Goal: Task Accomplishment & Management: Manage account settings

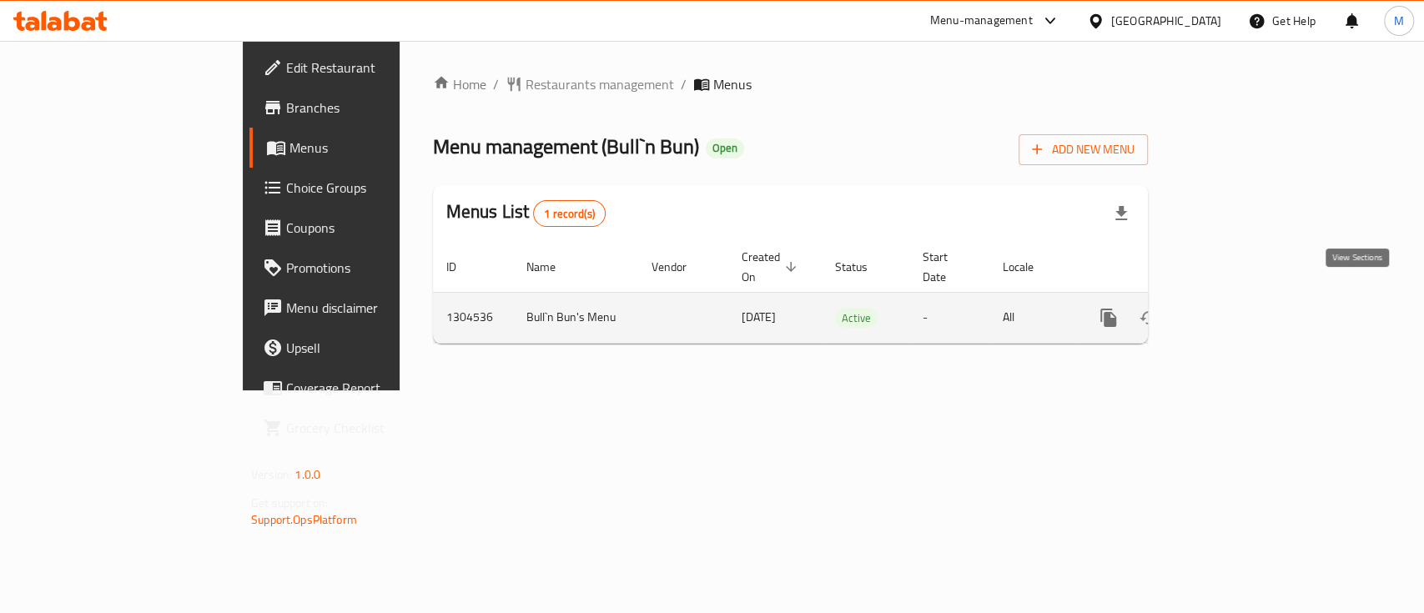
click at [1249, 304] on link "enhanced table" at bounding box center [1228, 318] width 40 height 40
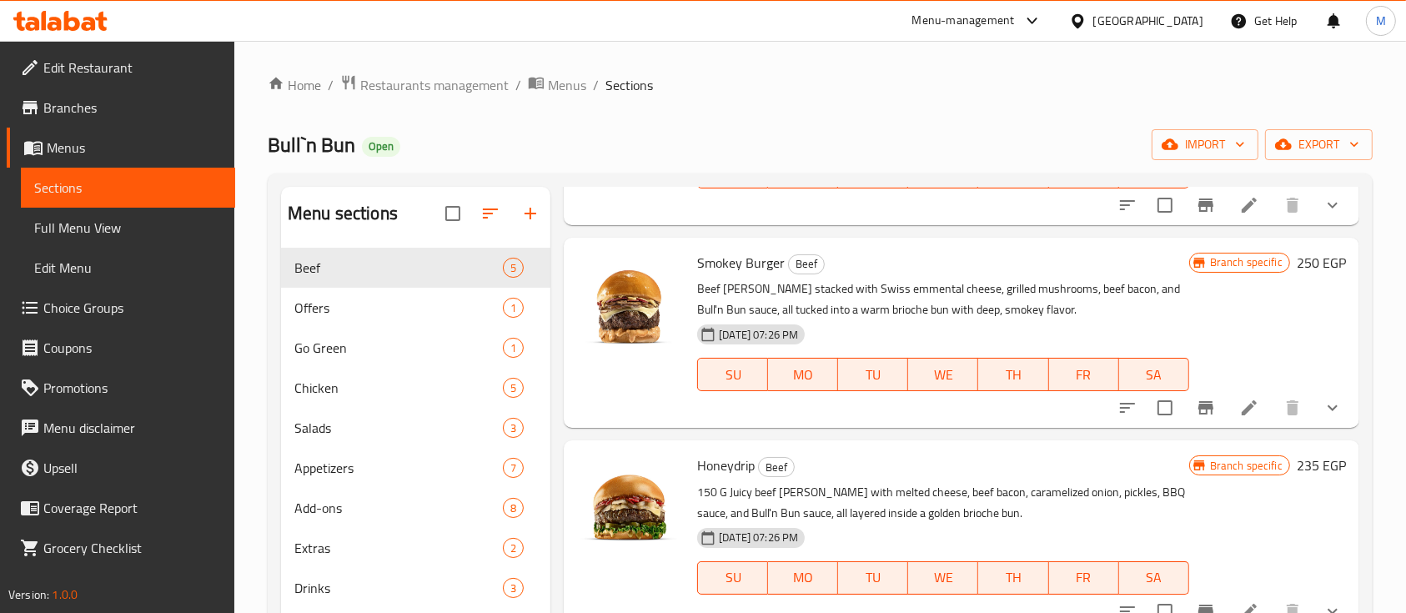
scroll to position [444, 0]
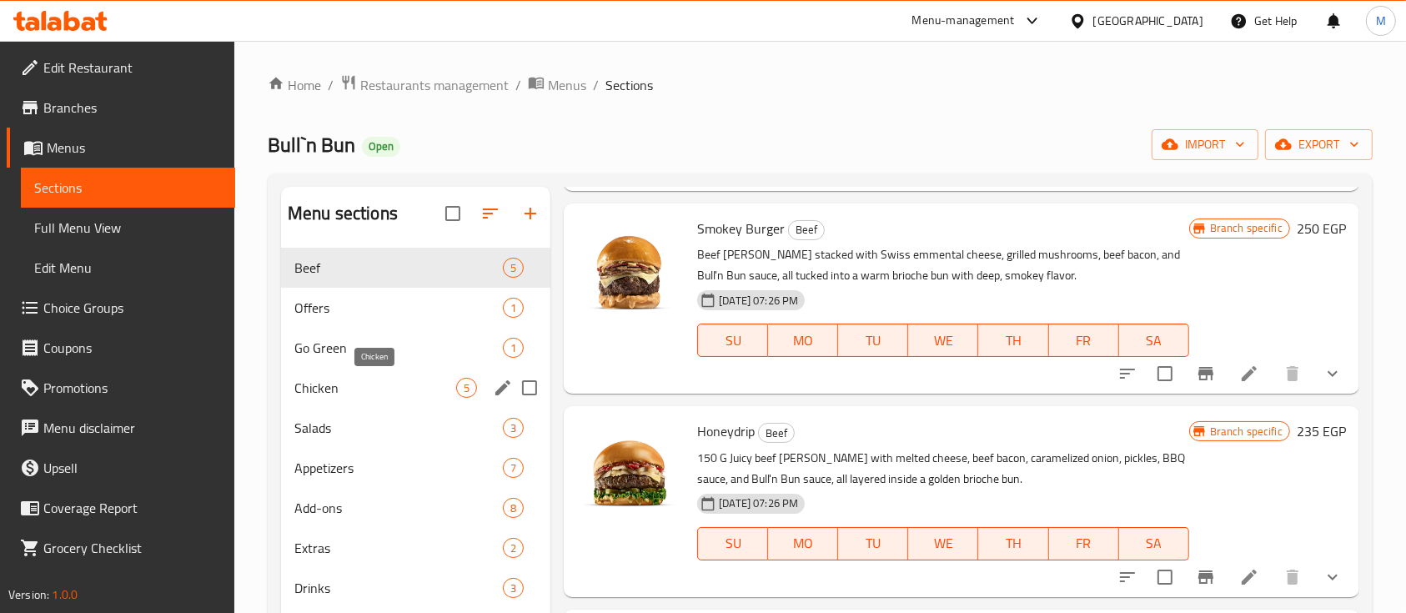
click at [420, 379] on span "Chicken" at bounding box center [375, 388] width 162 height 20
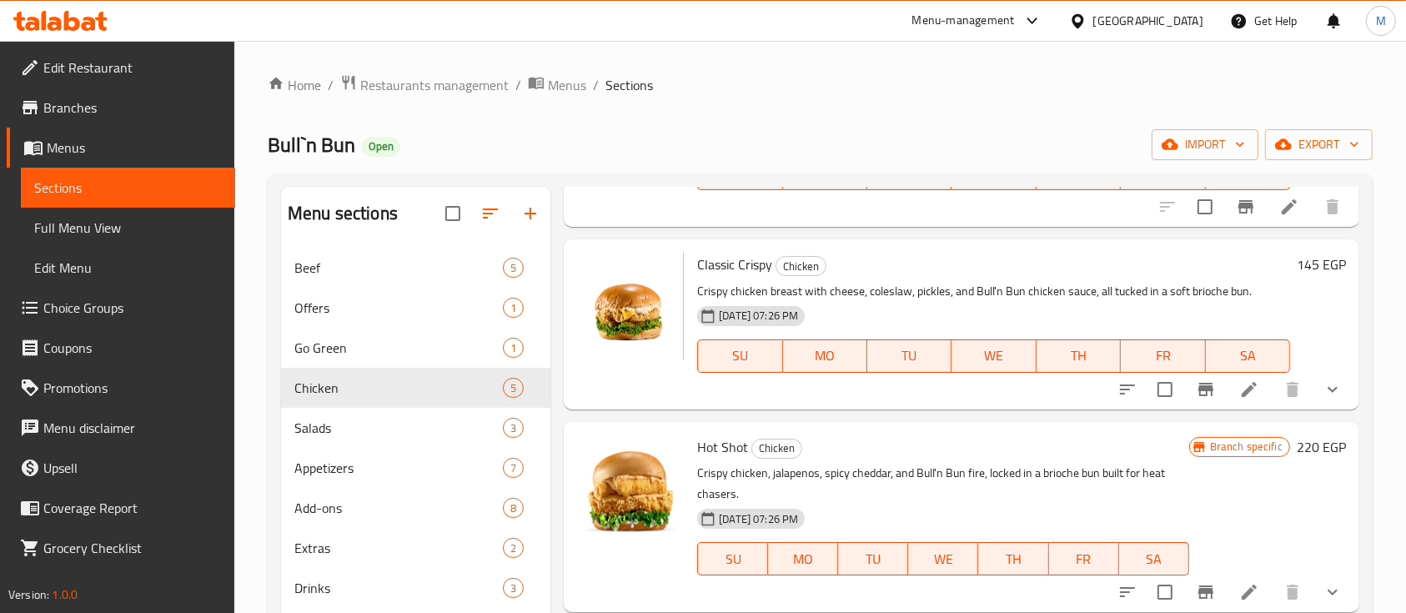
scroll to position [222, 0]
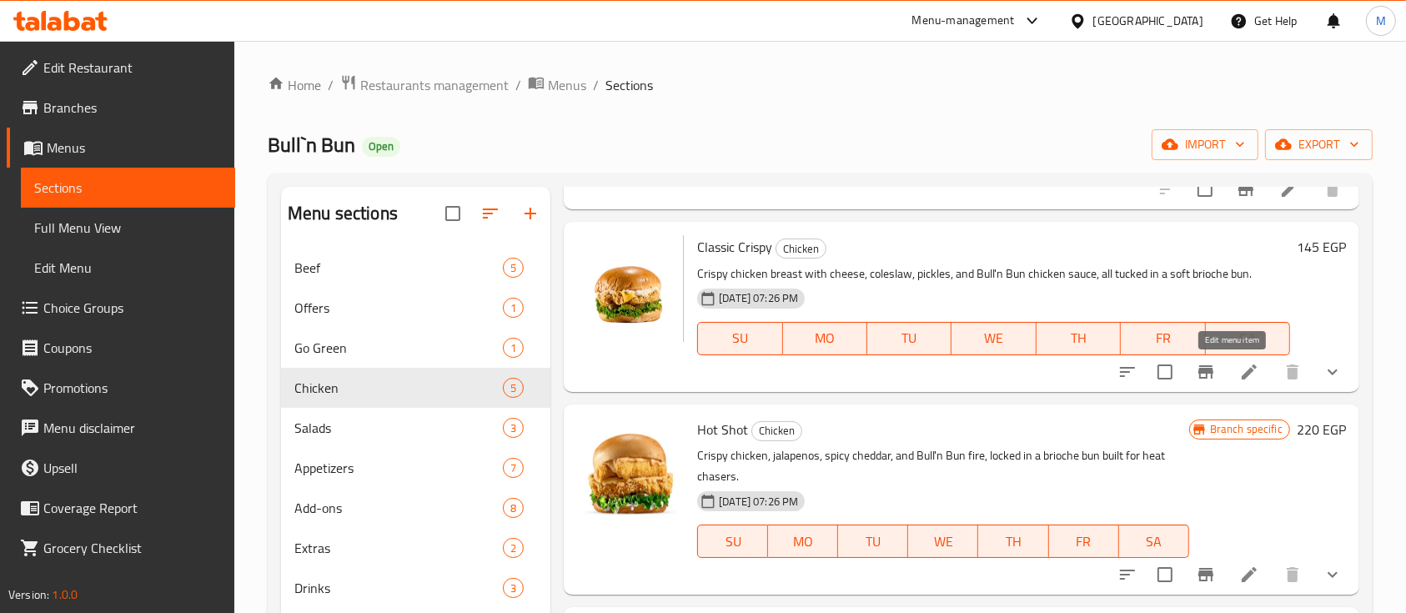
click at [1239, 362] on icon at bounding box center [1249, 372] width 20 height 20
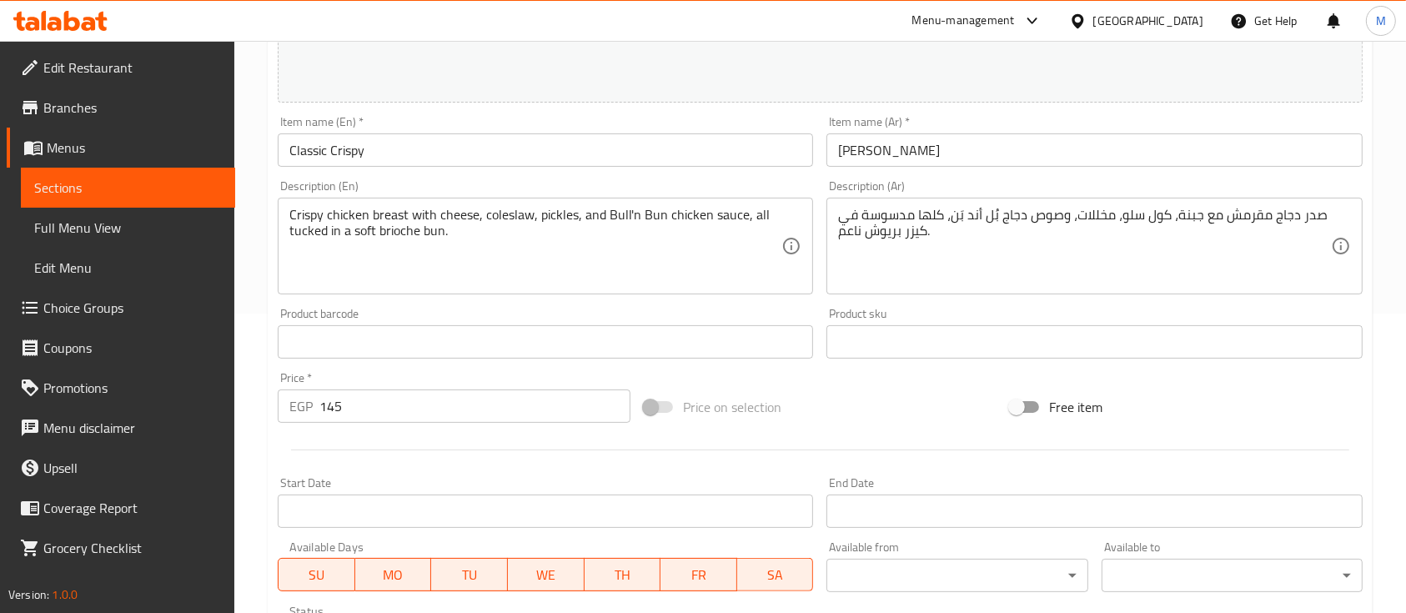
scroll to position [334, 0]
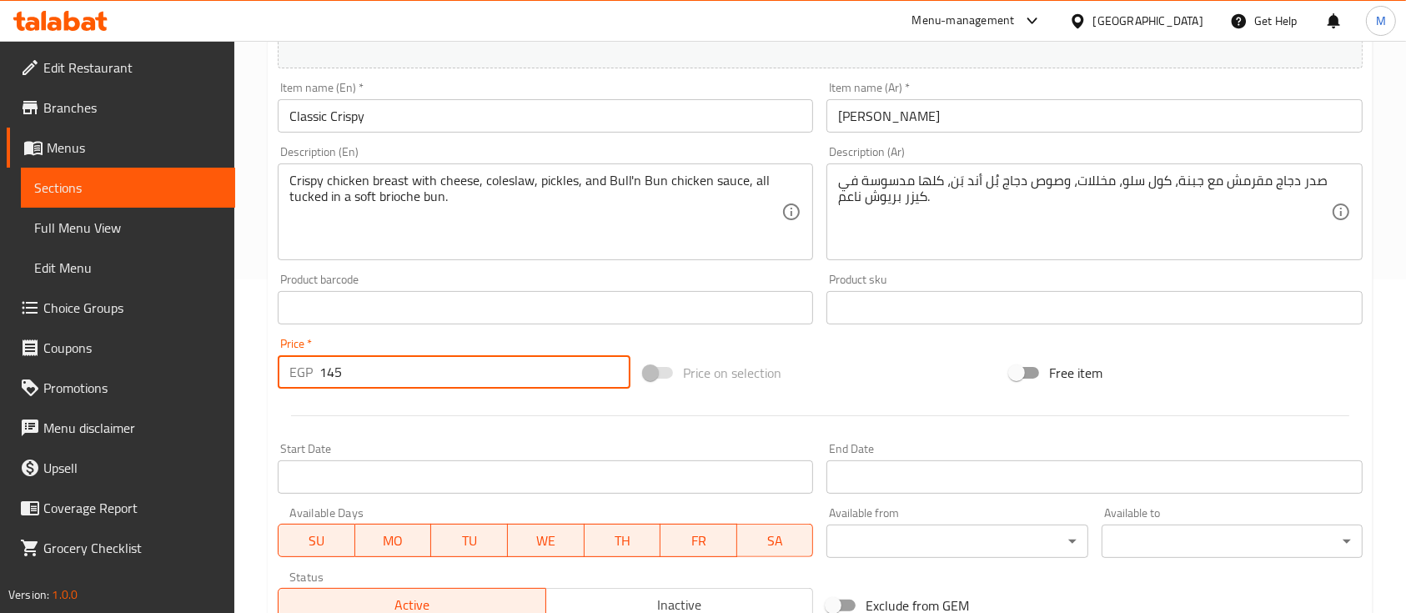
click at [514, 384] on input "145" at bounding box center [474, 371] width 311 height 33
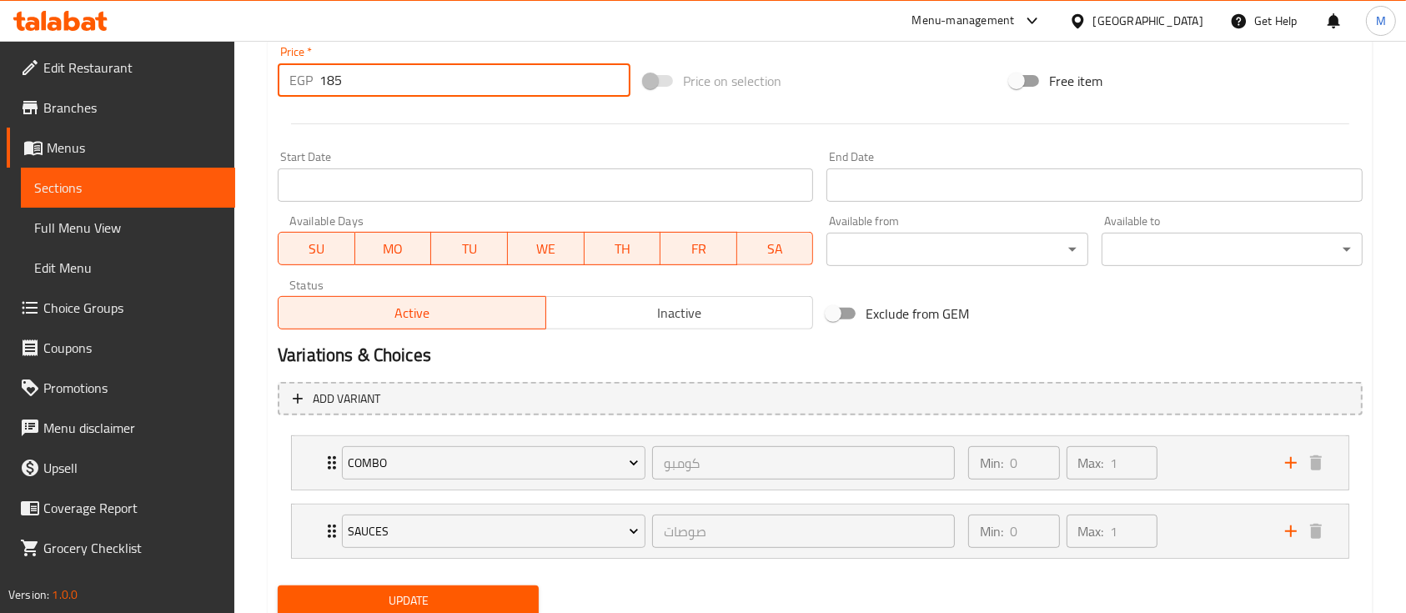
scroll to position [667, 0]
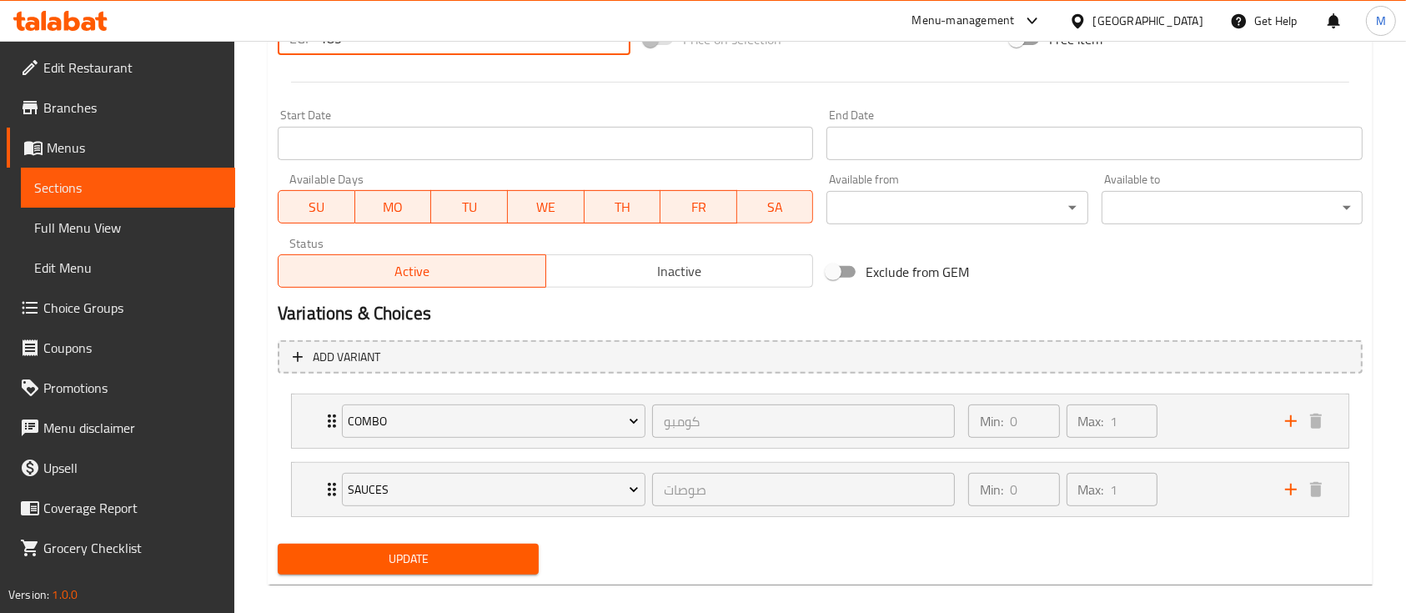
type input "185"
click at [423, 560] on span "Update" at bounding box center [408, 559] width 234 height 21
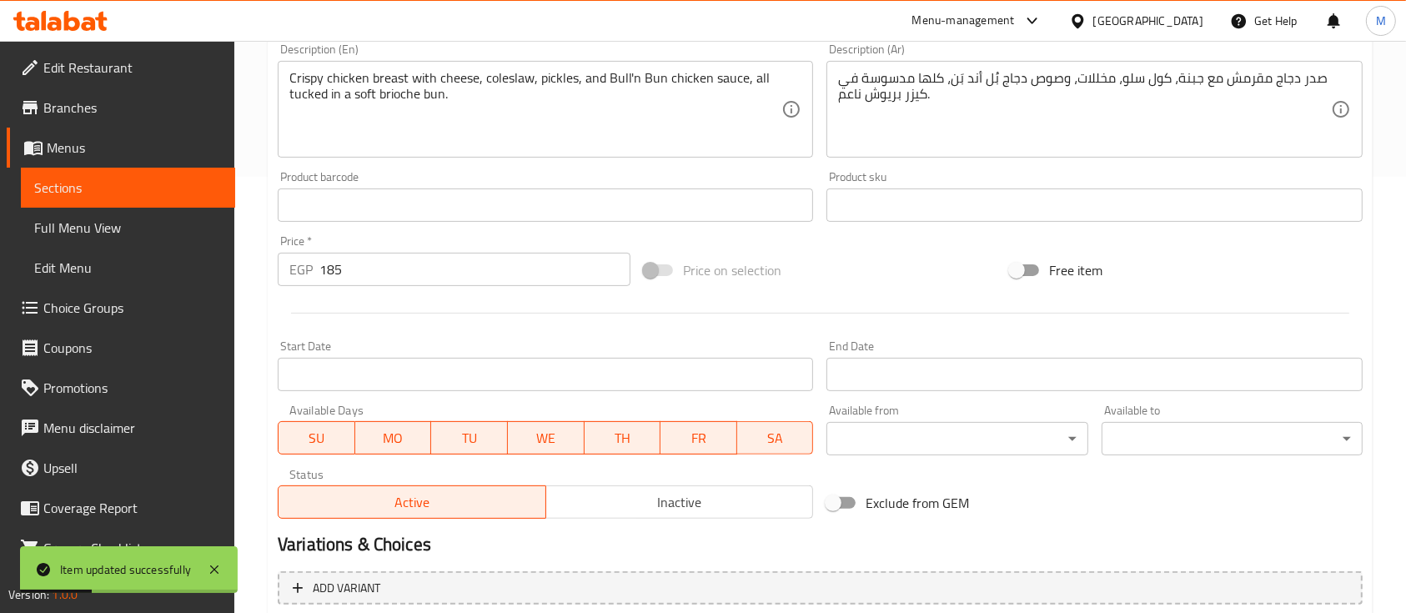
scroll to position [334, 0]
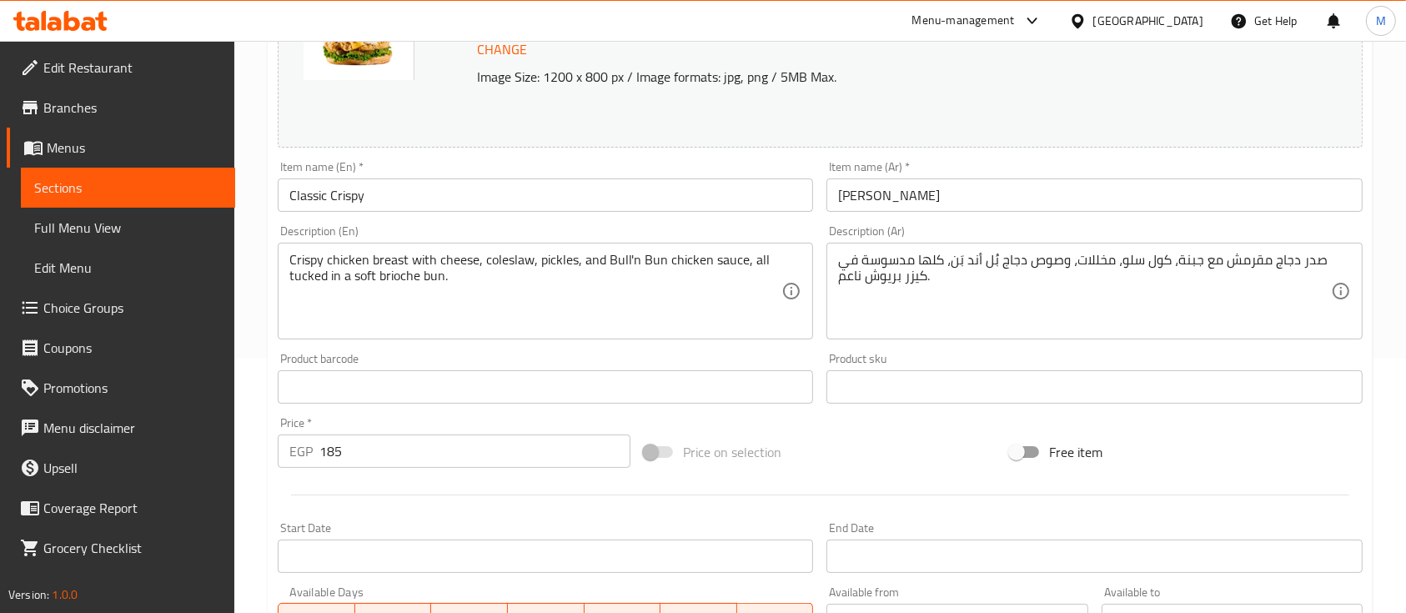
scroll to position [334, 0]
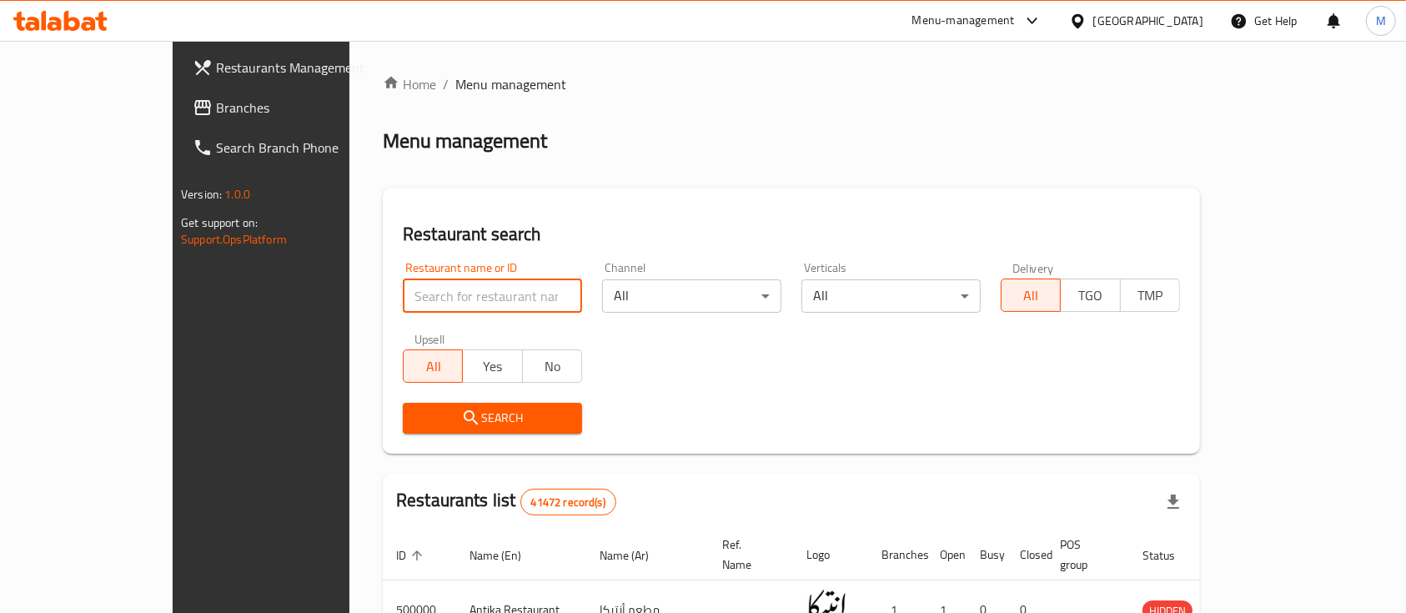
click at [421, 302] on input "search" at bounding box center [492, 295] width 179 height 33
paste input "773229"
type input "773229"
click button "Search" at bounding box center [492, 418] width 179 height 31
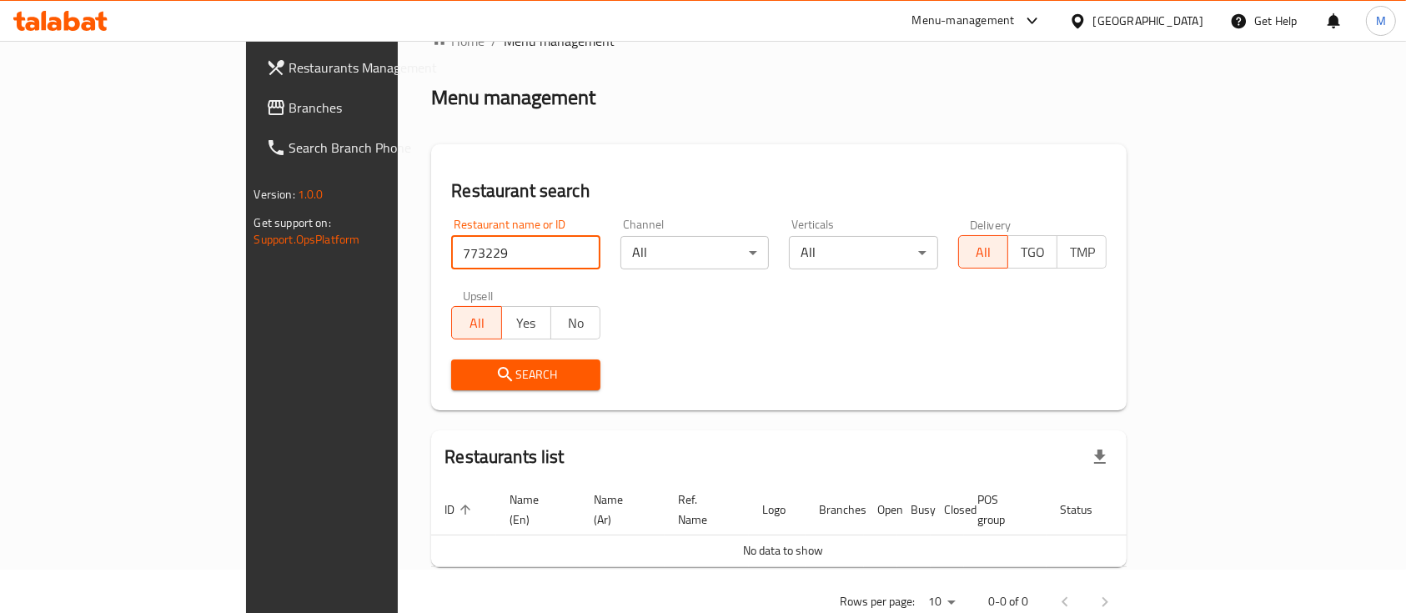
scroll to position [68, 0]
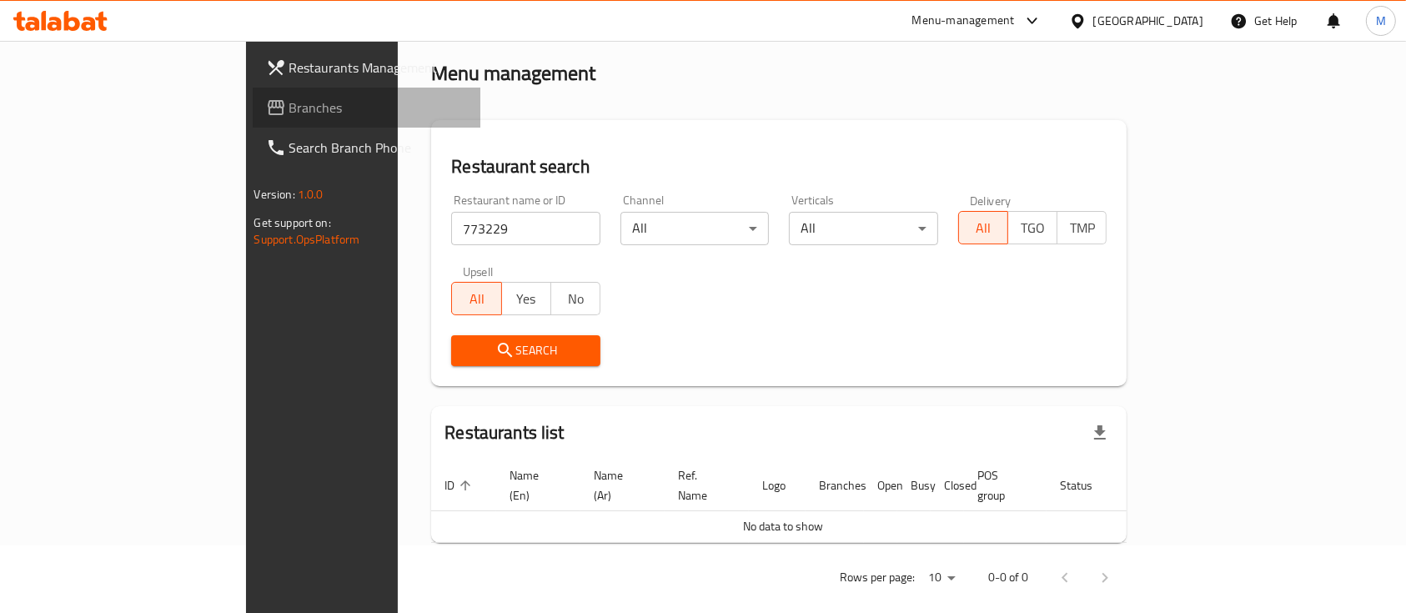
click at [266, 103] on icon at bounding box center [276, 108] width 20 height 20
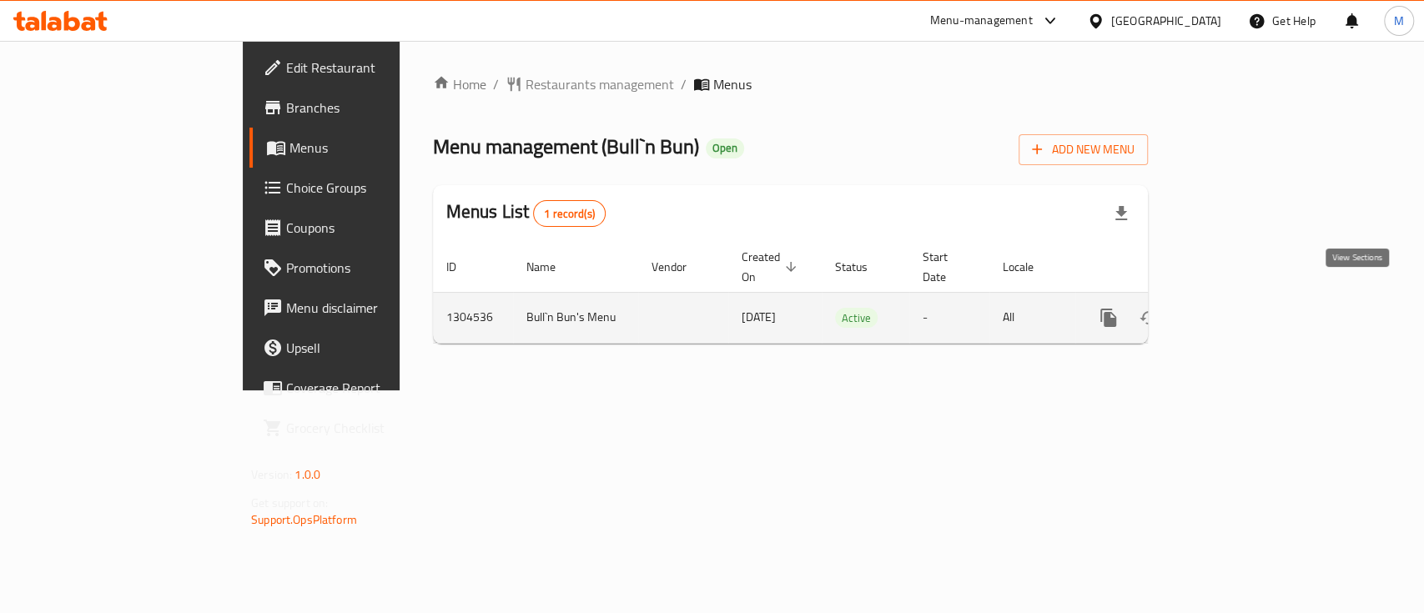
click at [1239, 308] on icon "enhanced table" at bounding box center [1229, 318] width 20 height 20
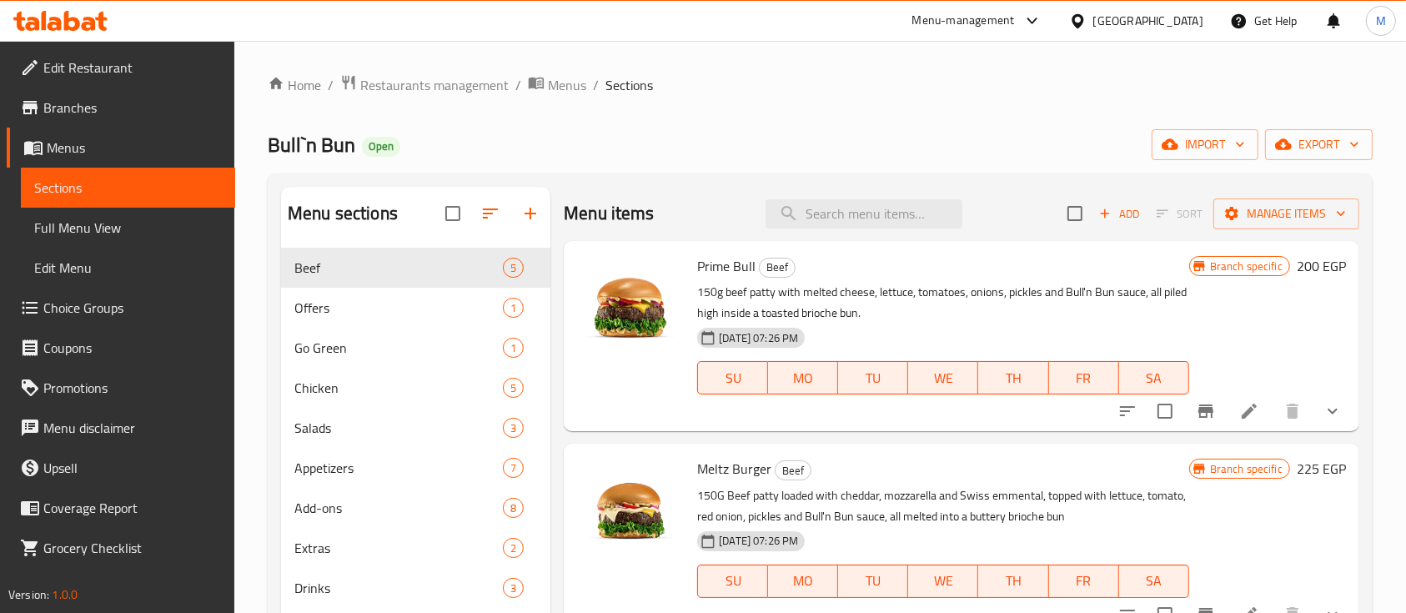
click at [78, 229] on span "Full Menu View" at bounding box center [128, 228] width 188 height 20
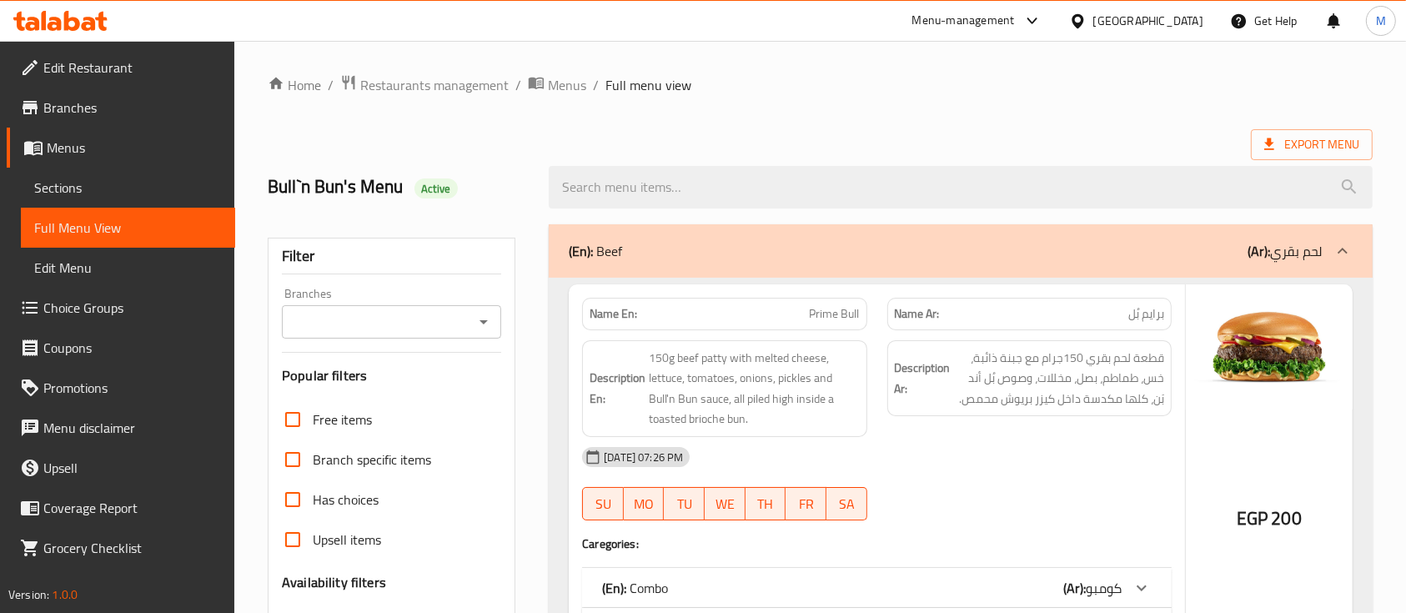
click at [46, 24] on icon at bounding box center [44, 20] width 5 height 19
